Goal: Transaction & Acquisition: Purchase product/service

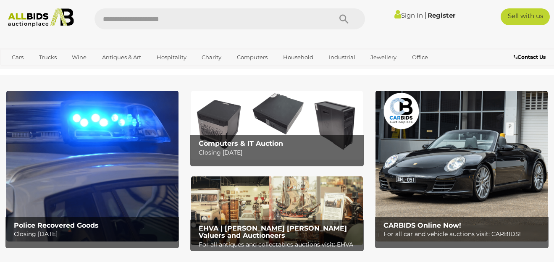
click at [408, 15] on link "Sign In" at bounding box center [408, 15] width 29 height 8
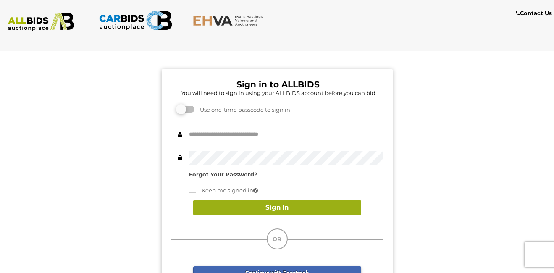
click at [289, 206] on button "Sign In" at bounding box center [277, 207] width 168 height 15
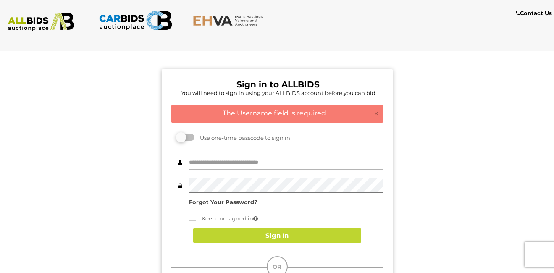
click at [237, 162] on input "text" at bounding box center [286, 162] width 194 height 15
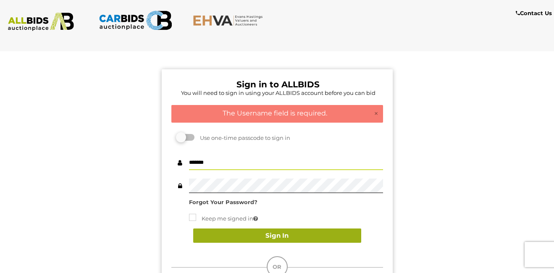
type input "*******"
click at [285, 238] on button "Sign In" at bounding box center [277, 235] width 168 height 15
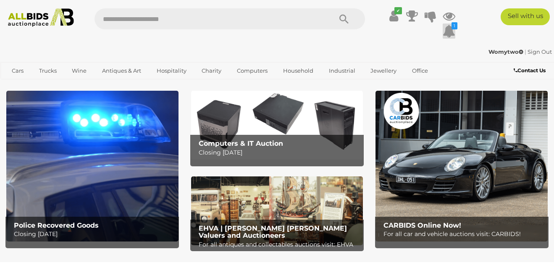
click at [452, 29] on icon at bounding box center [448, 31] width 13 height 15
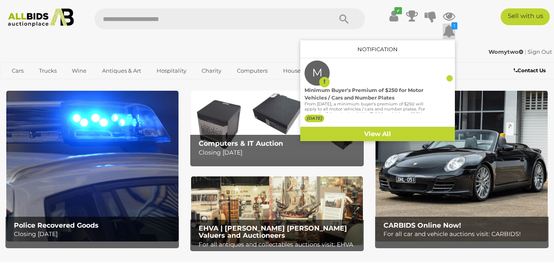
click at [453, 29] on icon at bounding box center [448, 31] width 13 height 15
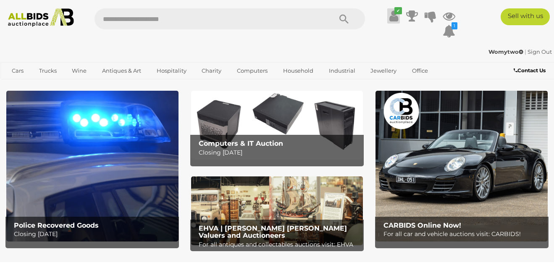
click at [394, 13] on icon "✔" at bounding box center [398, 10] width 8 height 7
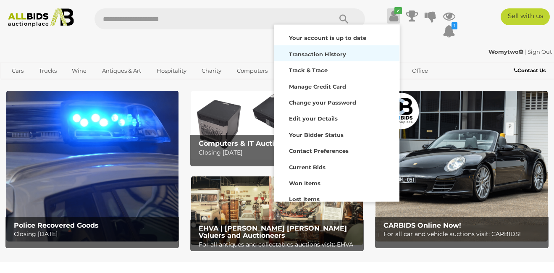
click at [324, 51] on strong "Transaction History" at bounding box center [317, 54] width 57 height 7
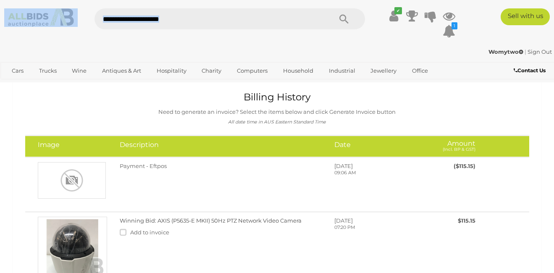
drag, startPoint x: 480, startPoint y: 69, endPoint x: 553, endPoint y: 47, distance: 76.6
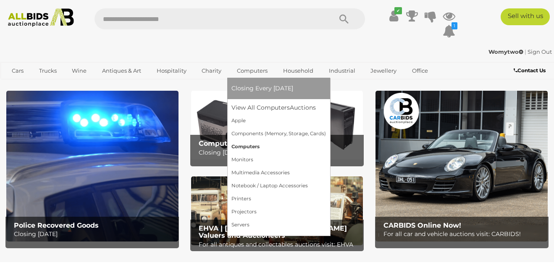
click at [247, 146] on link "Computers" at bounding box center [278, 146] width 94 height 13
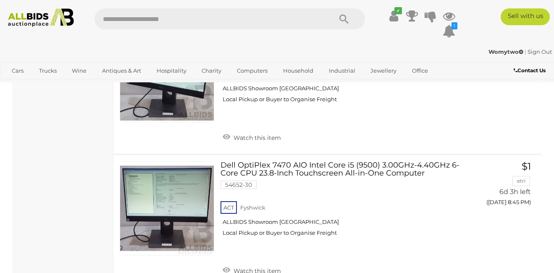
scroll to position [3275, 0]
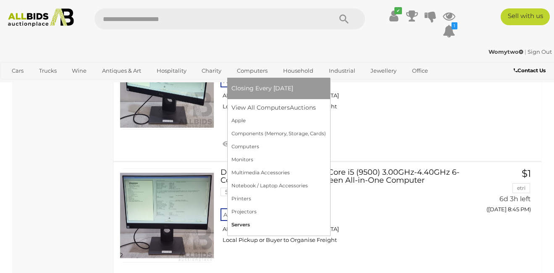
click at [246, 221] on link "Servers" at bounding box center [278, 224] width 94 height 13
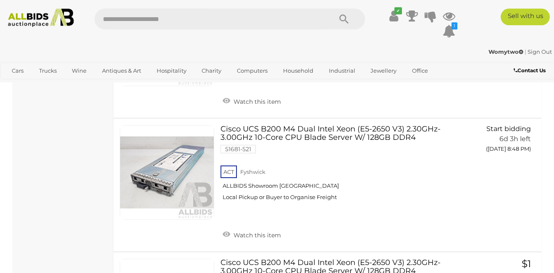
scroll to position [1564, 0]
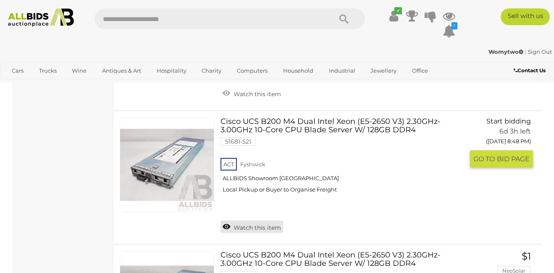
click at [254, 223] on link "Watch this item" at bounding box center [251, 226] width 63 height 13
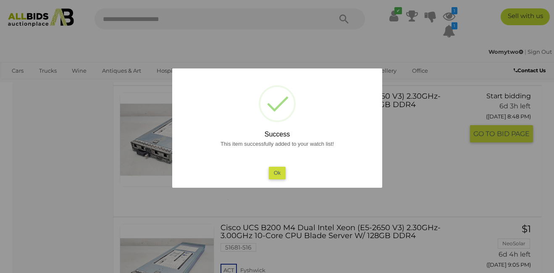
click at [277, 171] on button "Ok" at bounding box center [276, 173] width 17 height 12
